Goal: Task Accomplishment & Management: Manage account settings

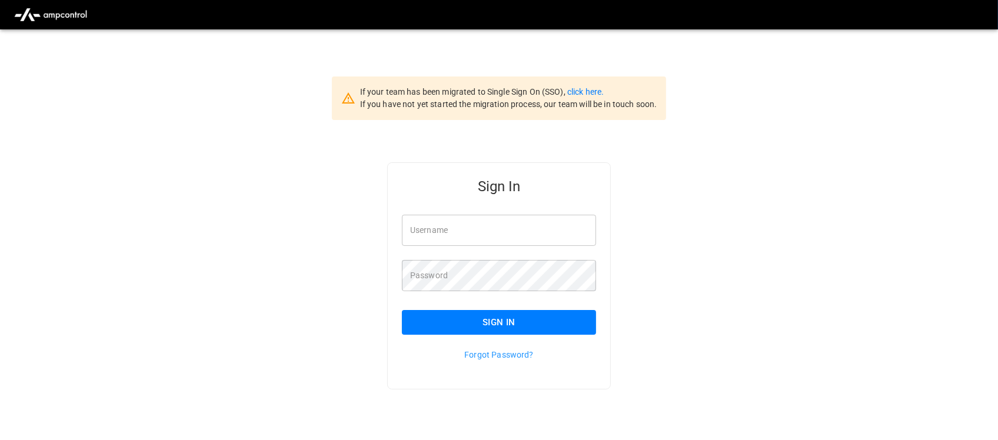
type input "**********"
click at [498, 228] on input "**********" at bounding box center [499, 230] width 194 height 31
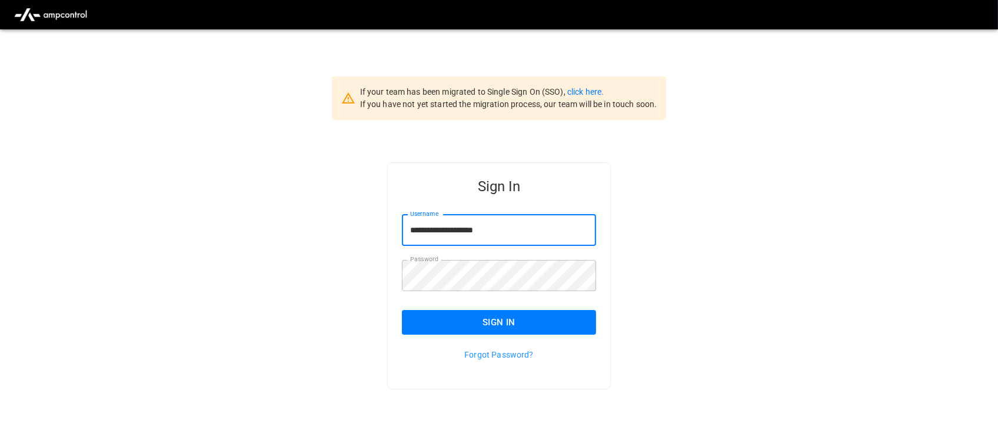
click at [504, 315] on button "Sign In" at bounding box center [499, 322] width 194 height 25
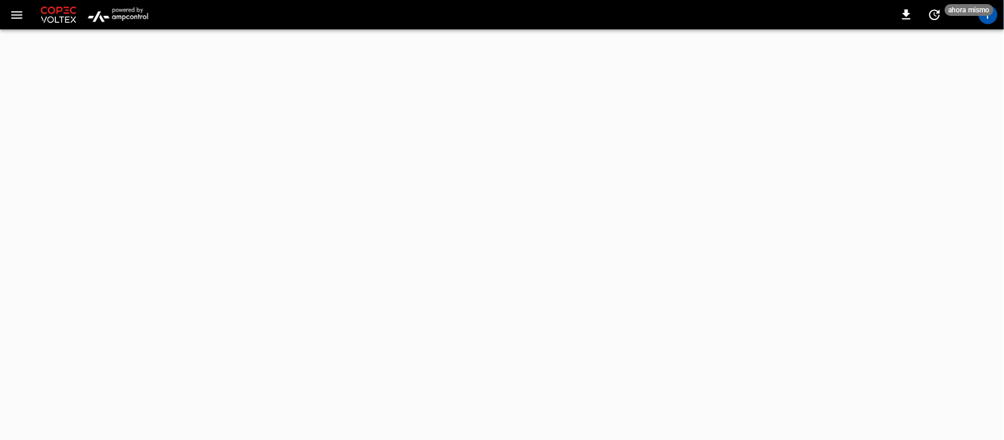
click at [119, 19] on img "menu" at bounding box center [118, 15] width 69 height 22
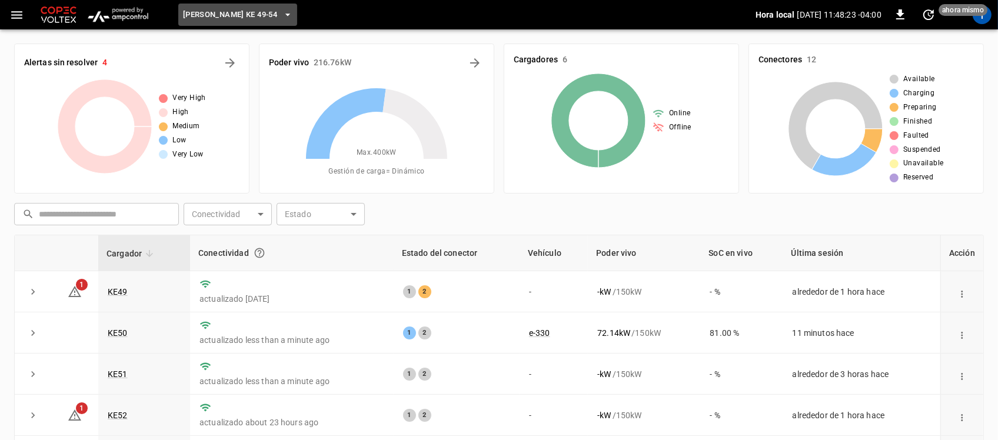
click at [271, 22] on button "Loza Colon KE 49-54" at bounding box center [237, 15] width 119 height 23
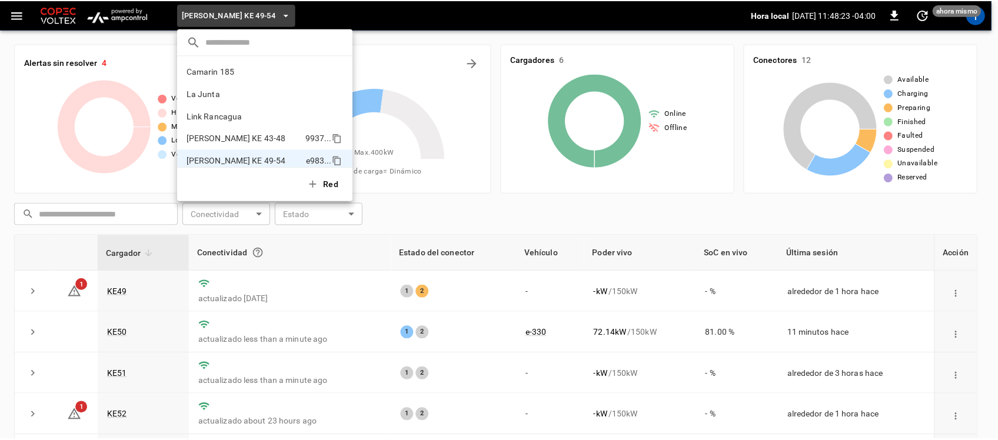
scroll to position [9, 0]
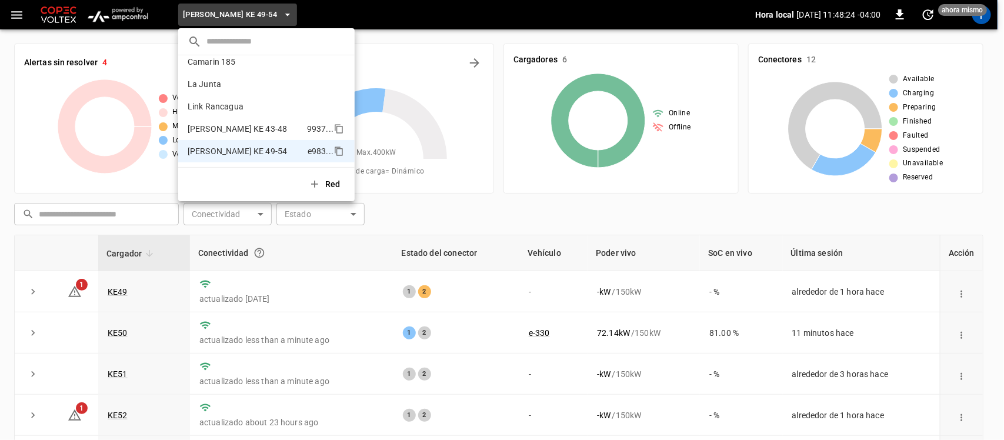
click at [256, 133] on p "Loza Colon KE 43-48" at bounding box center [237, 129] width 99 height 12
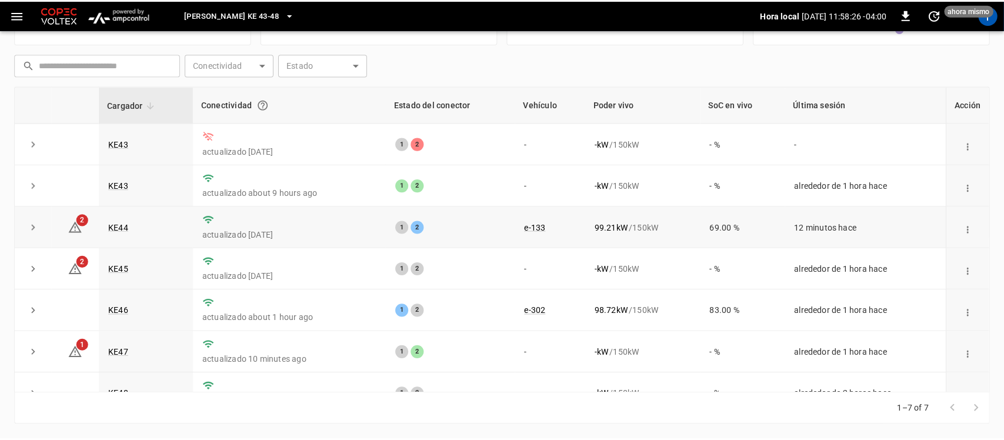
scroll to position [148, 0]
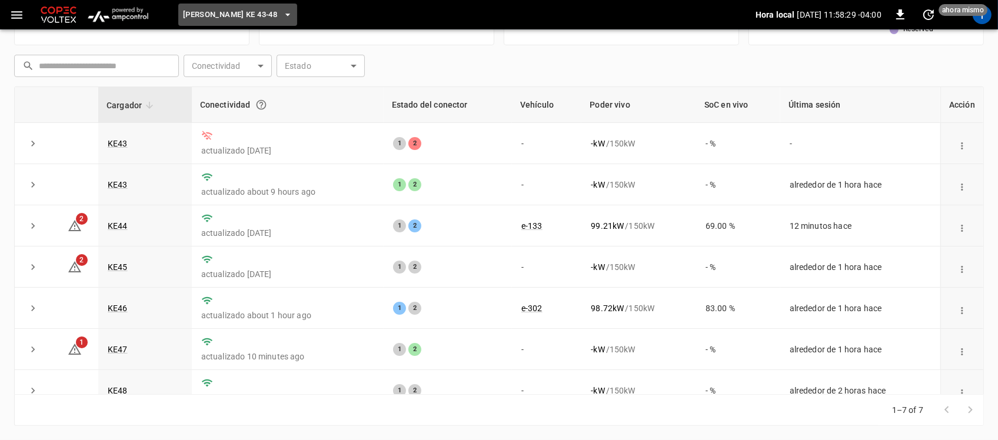
click at [282, 14] on icon "button" at bounding box center [288, 15] width 12 height 12
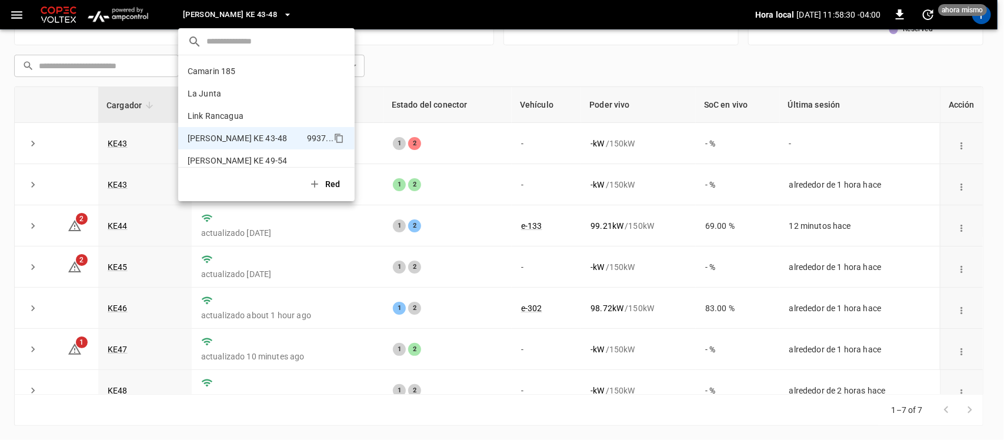
scroll to position [9, 0]
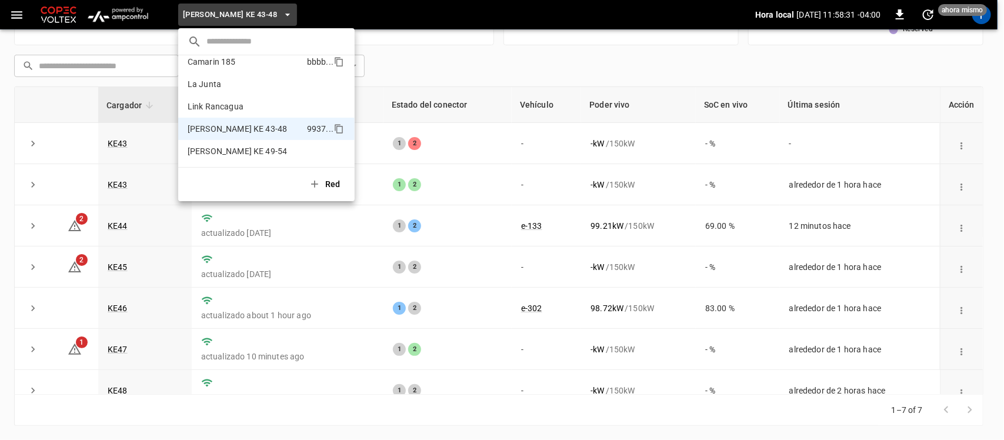
click at [244, 68] on li "Camarin 185 bbbb ..." at bounding box center [266, 62] width 176 height 22
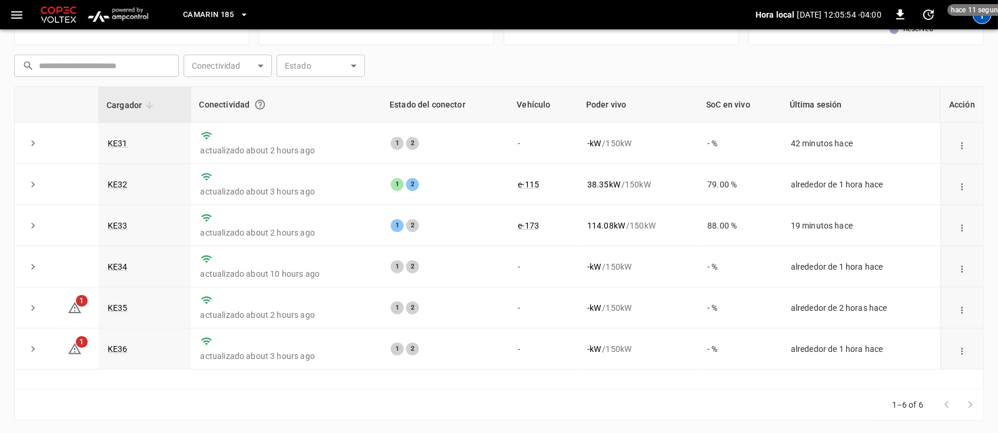
click at [986, 18] on div "T" at bounding box center [981, 14] width 19 height 19
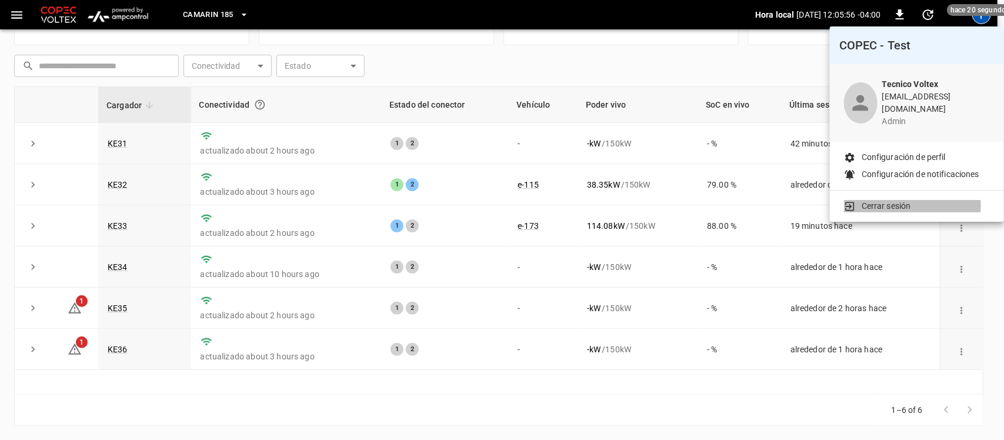
click at [880, 200] on p "Cerrar sesión" at bounding box center [886, 206] width 49 height 12
